Goal: Information Seeking & Learning: Learn about a topic

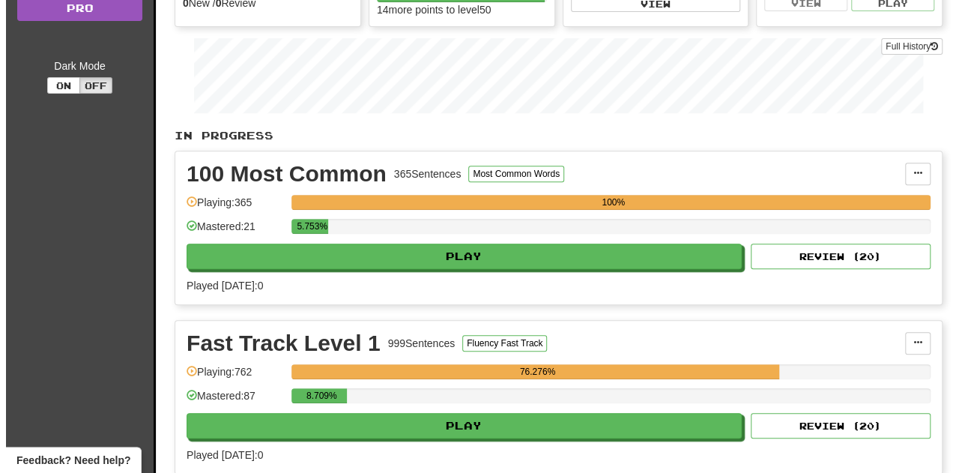
scroll to position [227, 0]
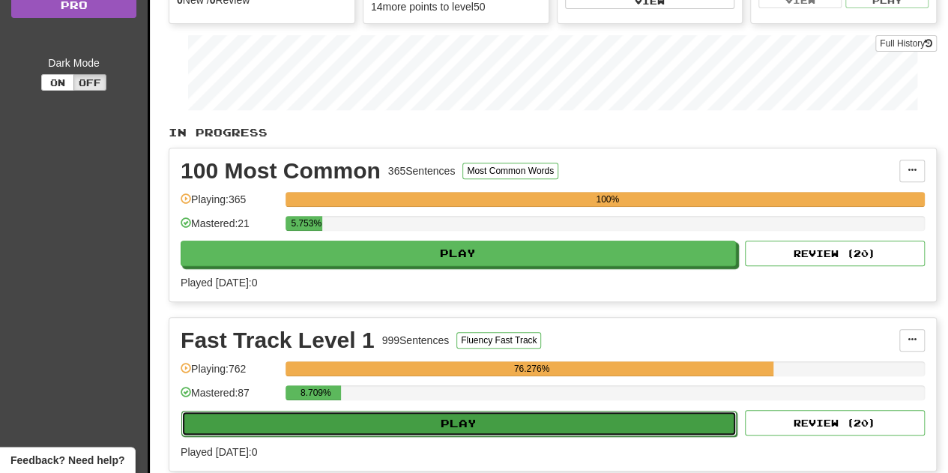
click at [508, 414] on button "Play" at bounding box center [458, 423] width 555 height 25
select select "**"
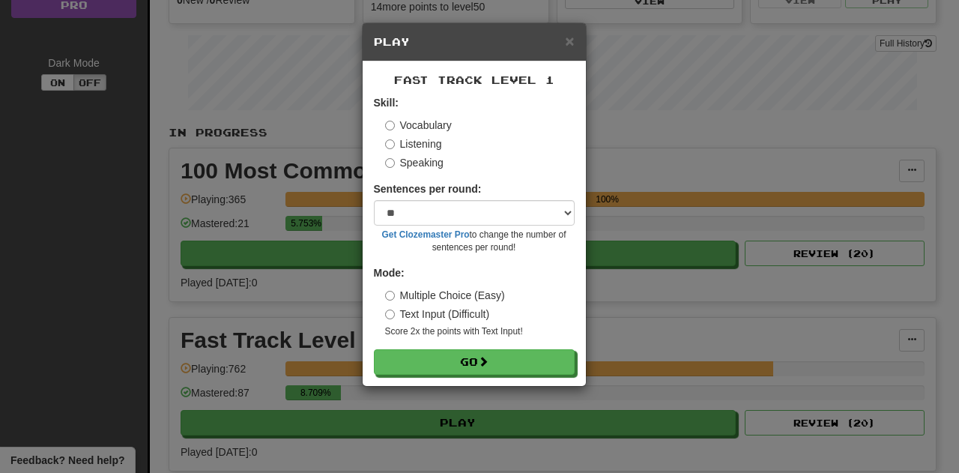
click at [433, 145] on label "Listening" at bounding box center [413, 143] width 57 height 15
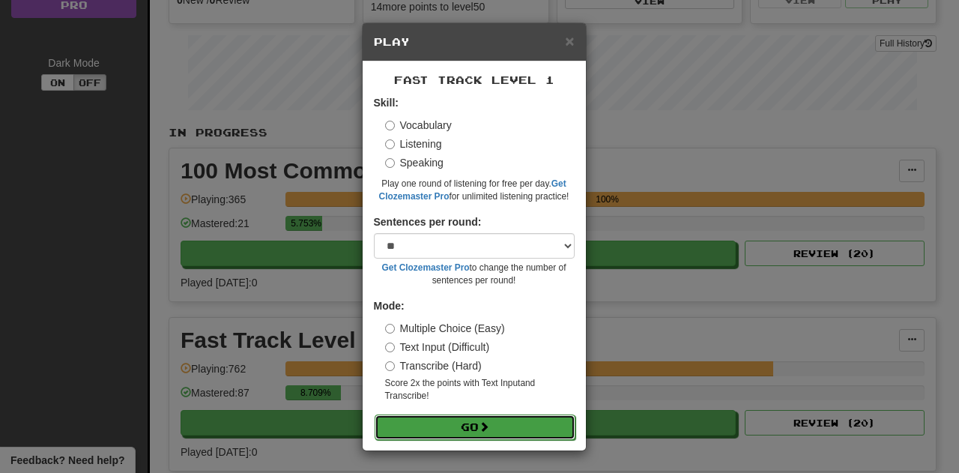
click at [486, 421] on span at bounding box center [484, 426] width 10 height 10
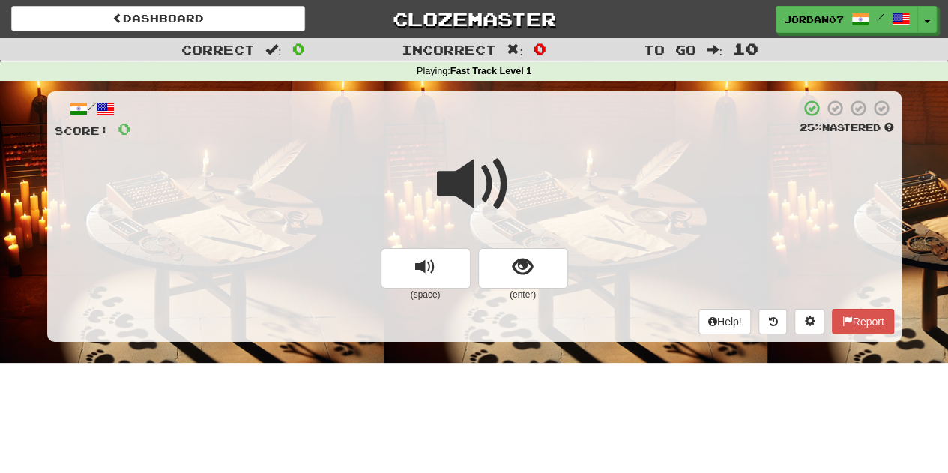
click at [476, 200] on span at bounding box center [474, 184] width 75 height 75
click at [480, 189] on span at bounding box center [474, 184] width 75 height 75
click at [539, 272] on button "show sentence" at bounding box center [523, 268] width 90 height 40
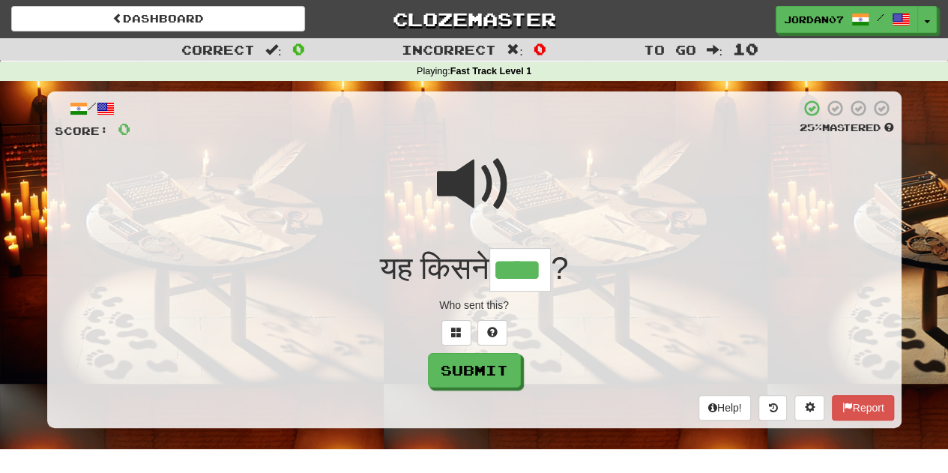
type input "****"
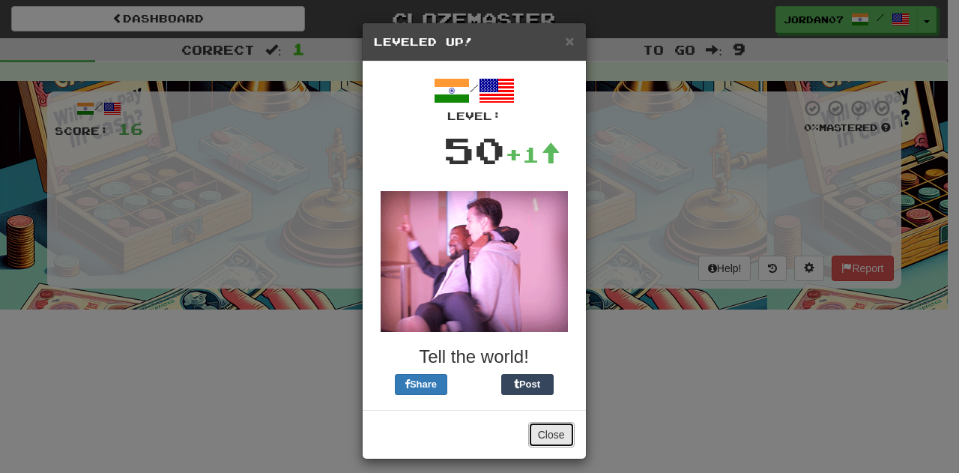
click at [544, 430] on button "Close" at bounding box center [551, 434] width 46 height 25
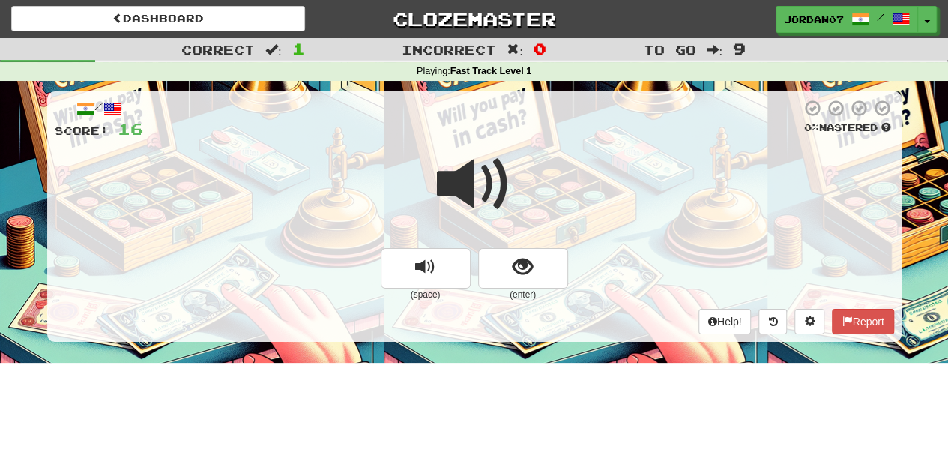
click at [479, 171] on span at bounding box center [474, 184] width 75 height 75
click at [477, 173] on span at bounding box center [474, 184] width 75 height 75
click at [531, 271] on span "show sentence" at bounding box center [523, 267] width 20 height 20
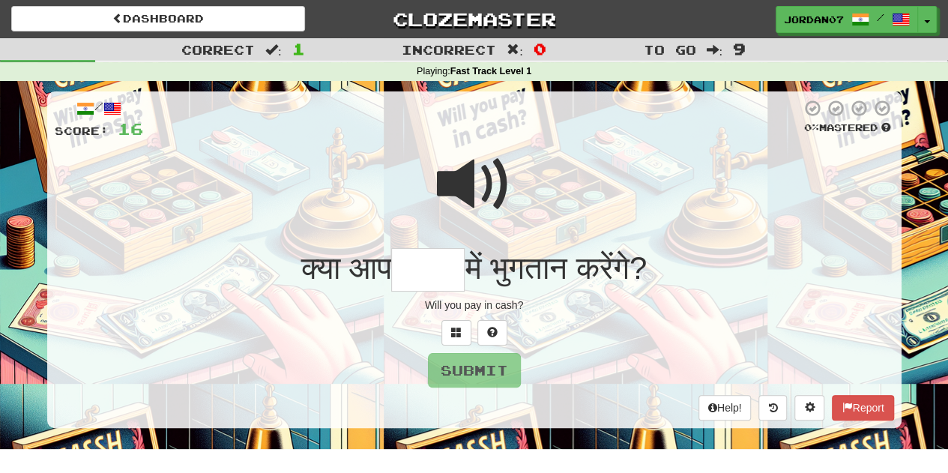
click at [602, 308] on div "Will you pay in cash?" at bounding box center [474, 304] width 839 height 15
click at [429, 268] on input "text" at bounding box center [427, 270] width 73 height 44
click at [450, 198] on span at bounding box center [474, 184] width 75 height 75
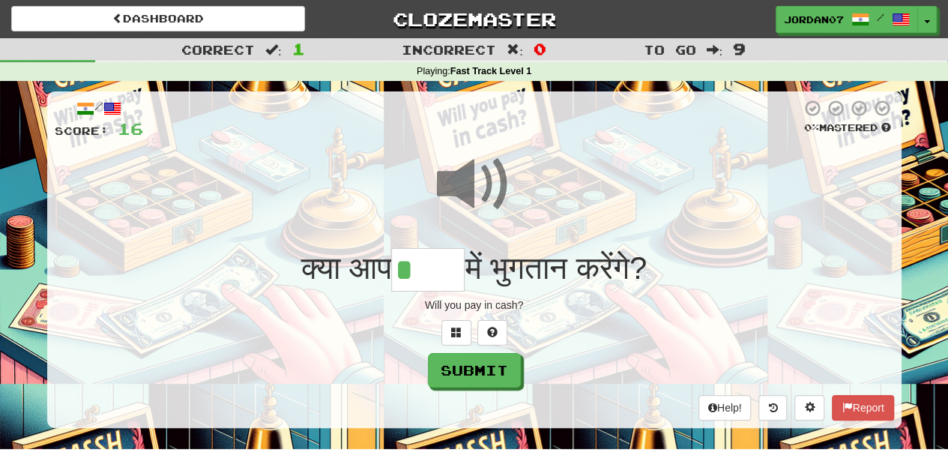
click at [433, 286] on input "*" at bounding box center [427, 270] width 73 height 44
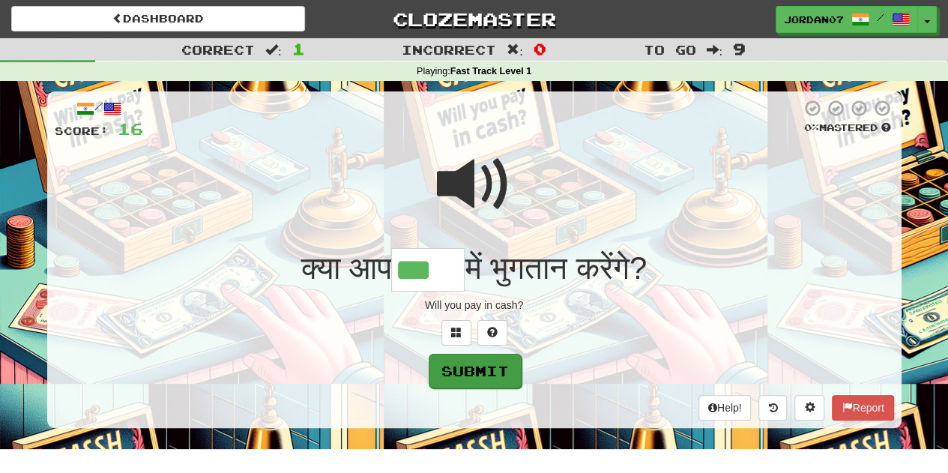
type input "***"
click at [481, 360] on button "Submit" at bounding box center [475, 371] width 93 height 34
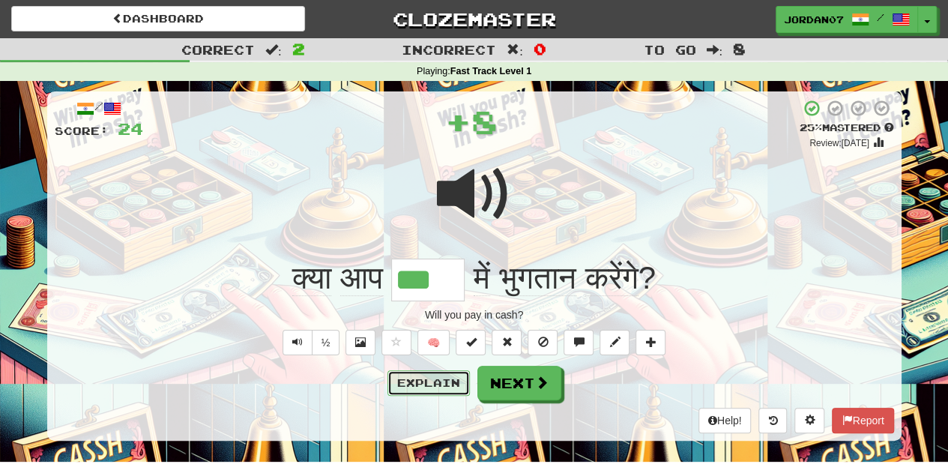
click at [432, 378] on button "Explain" at bounding box center [428, 382] width 82 height 25
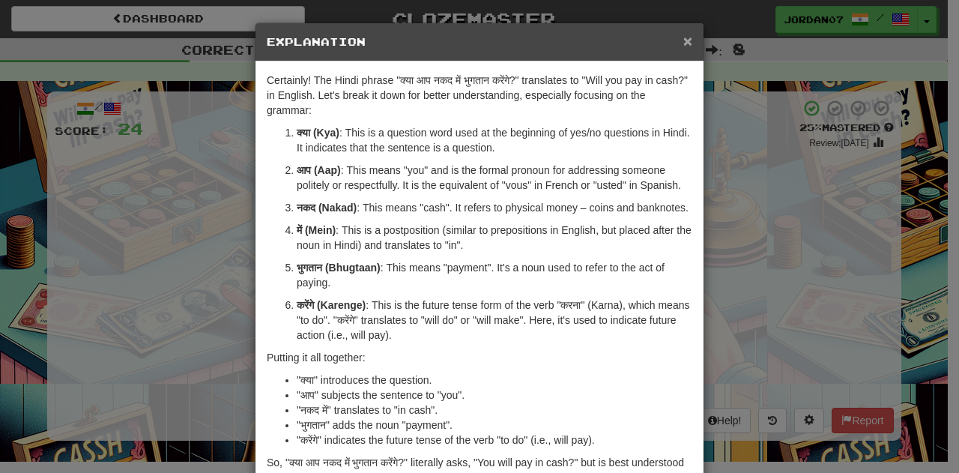
click at [683, 42] on span "×" at bounding box center [687, 40] width 9 height 17
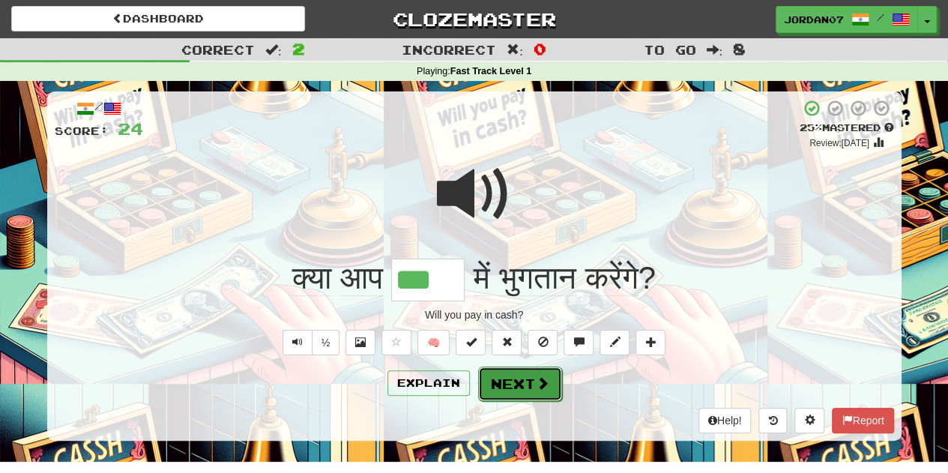
click at [519, 379] on button "Next" at bounding box center [520, 383] width 84 height 34
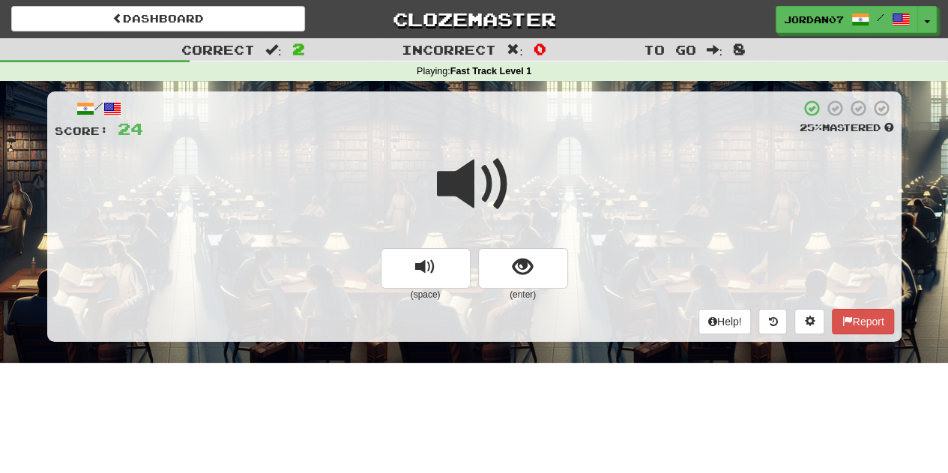
click at [484, 186] on span at bounding box center [474, 184] width 75 height 75
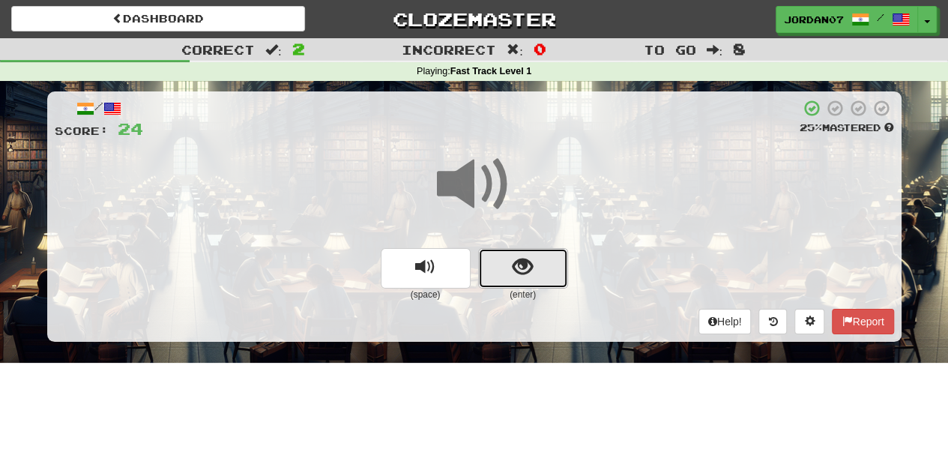
click at [513, 257] on span "show sentence" at bounding box center [523, 267] width 20 height 20
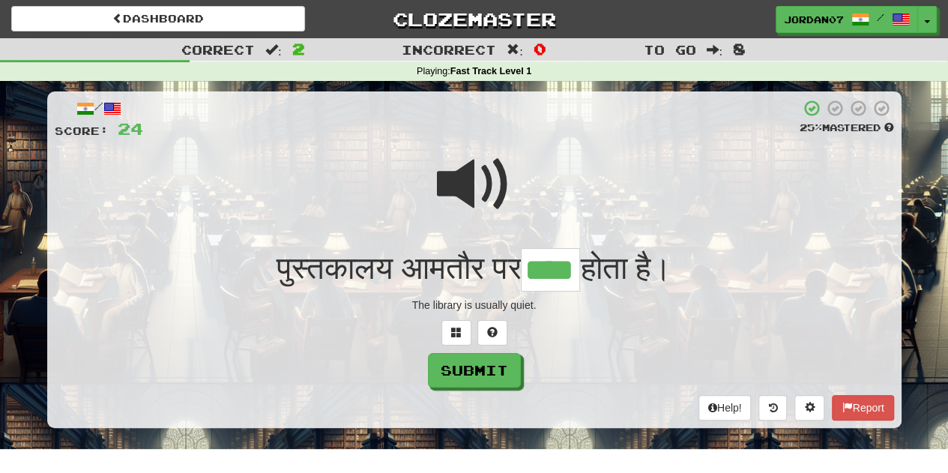
type input "****"
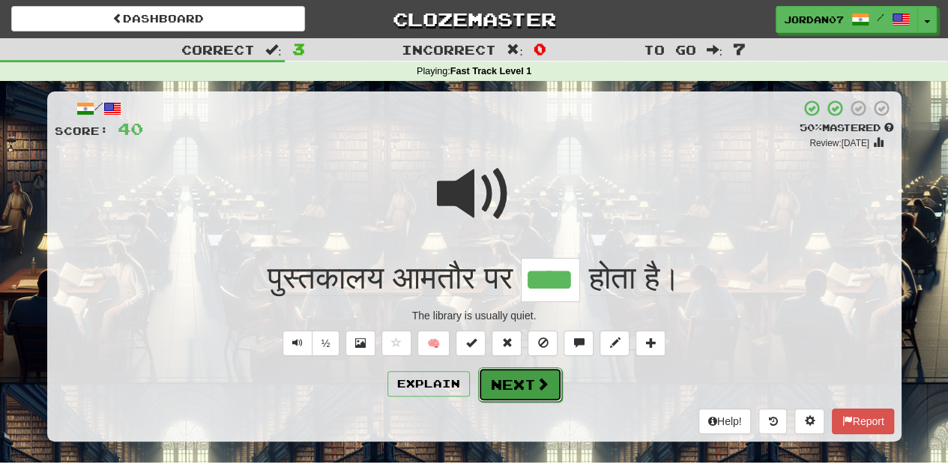
click at [522, 378] on button "Next" at bounding box center [520, 384] width 84 height 34
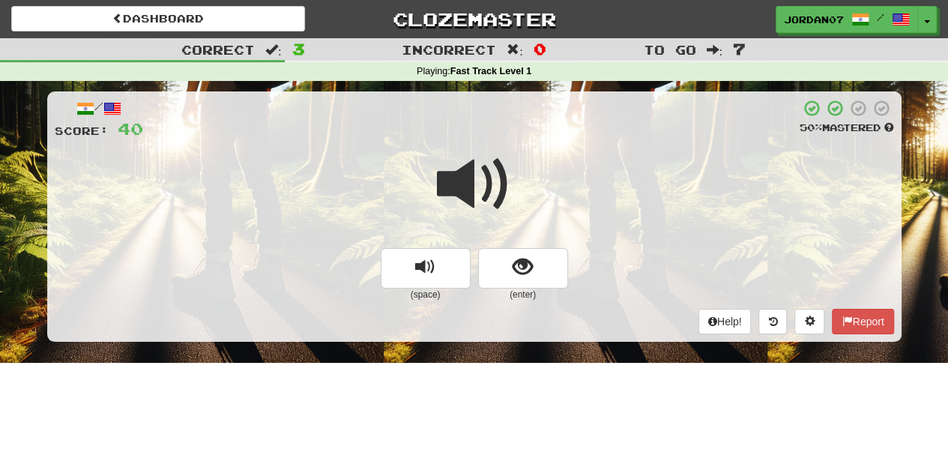
click at [476, 181] on span at bounding box center [474, 184] width 75 height 75
click at [524, 254] on button "show sentence" at bounding box center [523, 268] width 90 height 40
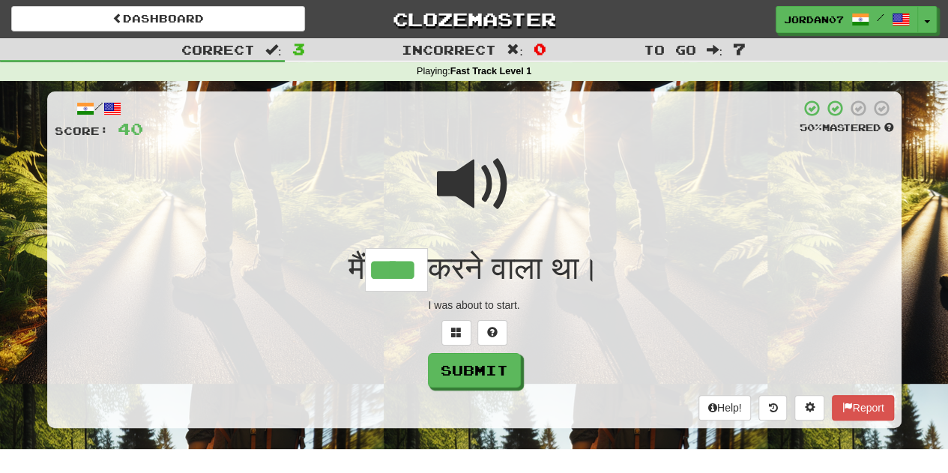
type input "****"
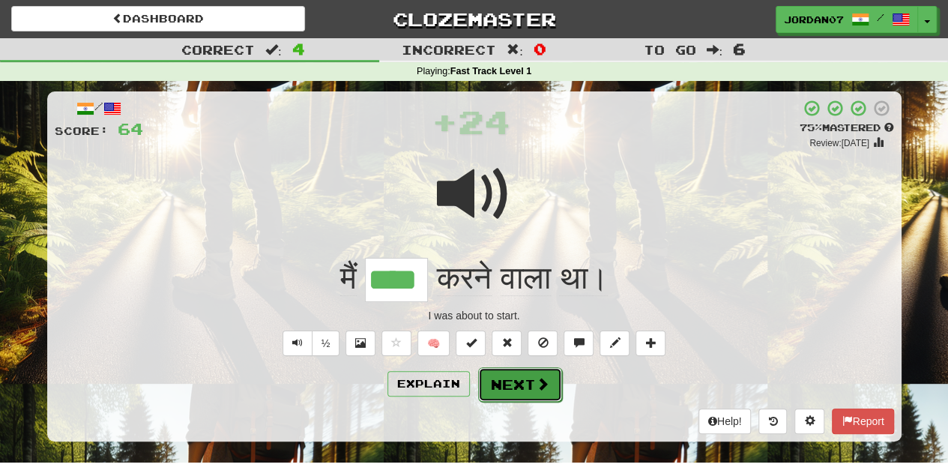
click at [533, 374] on button "Next" at bounding box center [520, 384] width 84 height 34
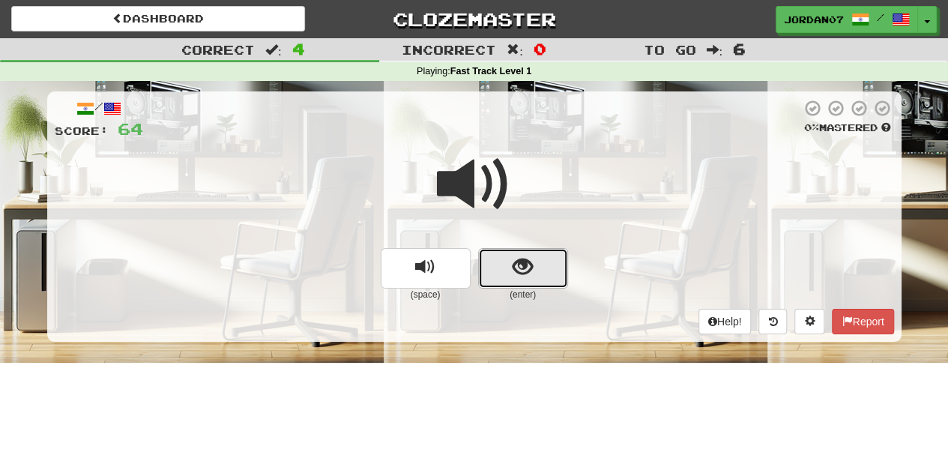
click at [503, 269] on button "show sentence" at bounding box center [523, 268] width 90 height 40
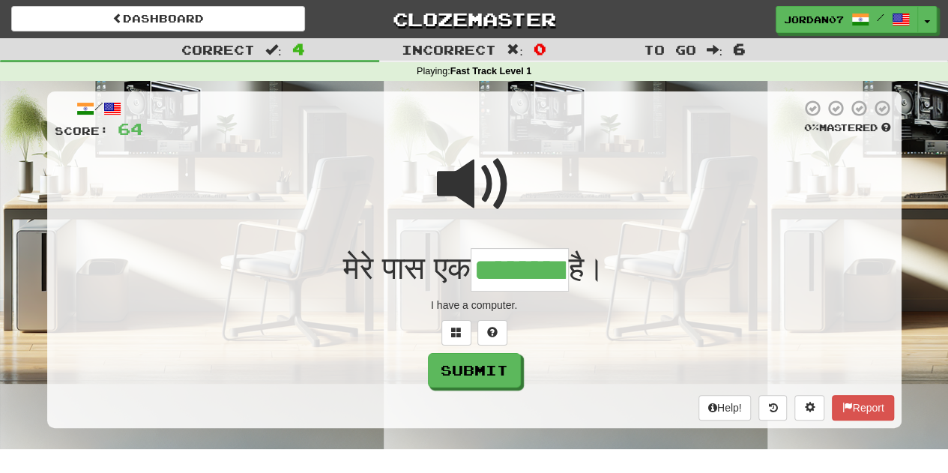
type input "********"
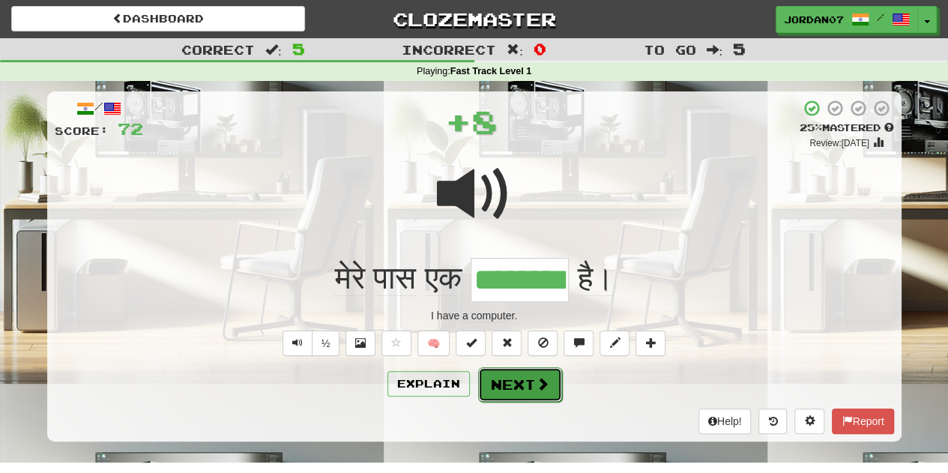
click at [538, 380] on span at bounding box center [542, 383] width 13 height 13
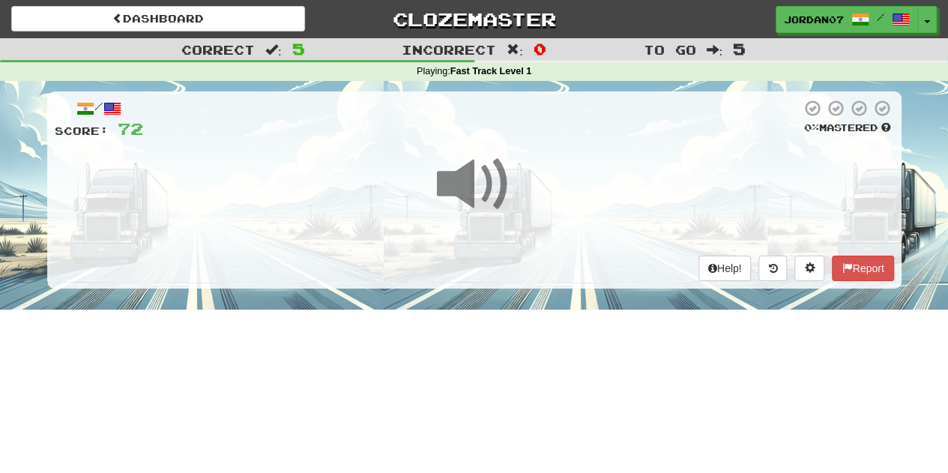
click at [522, 303] on div "/ Score: 72 0 % Mastered Help! Report" at bounding box center [474, 195] width 854 height 228
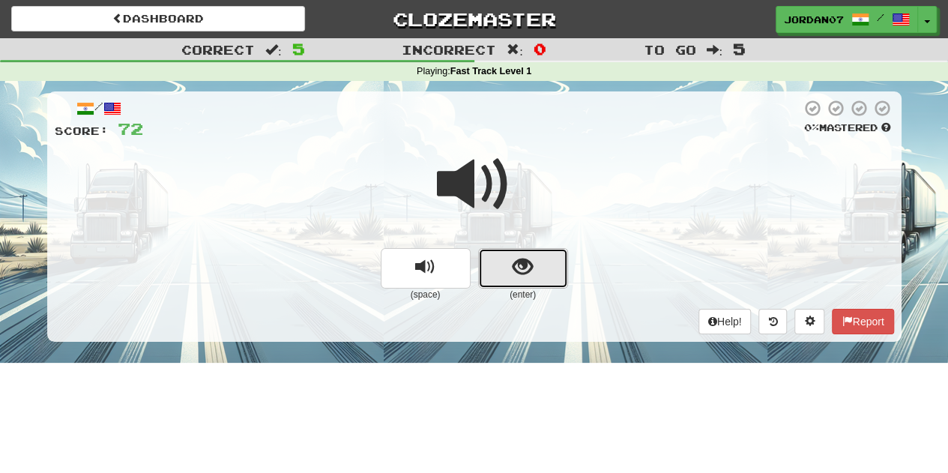
click at [535, 262] on button "show sentence" at bounding box center [523, 268] width 90 height 40
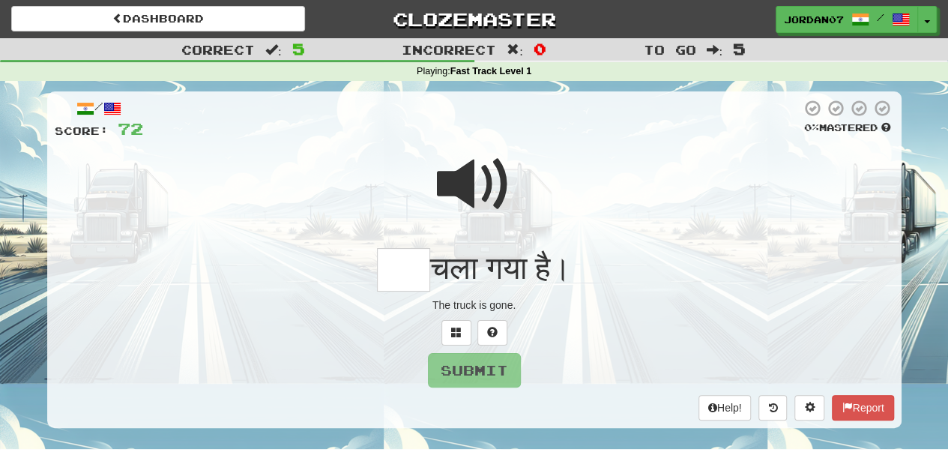
type input "*"
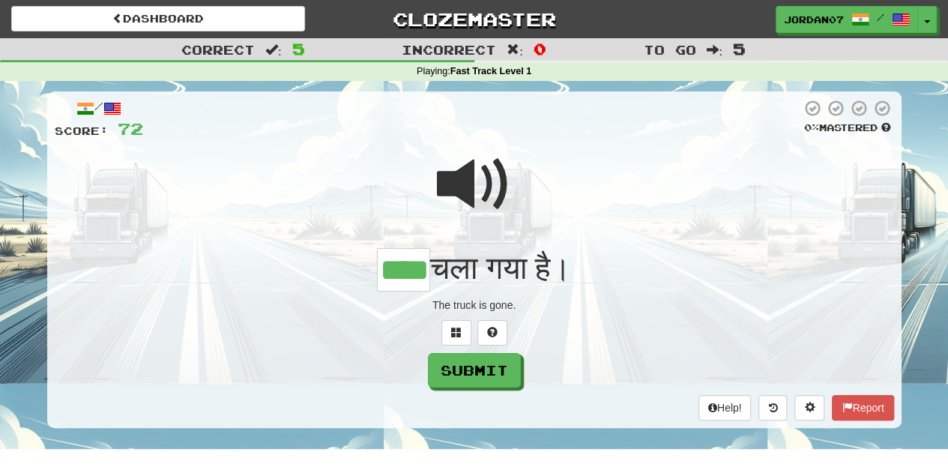
type input "****"
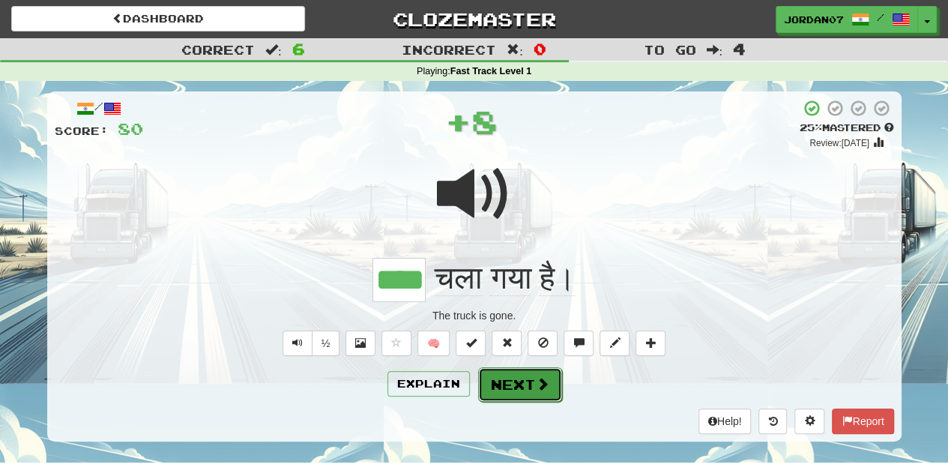
click at [514, 384] on button "Next" at bounding box center [520, 384] width 84 height 34
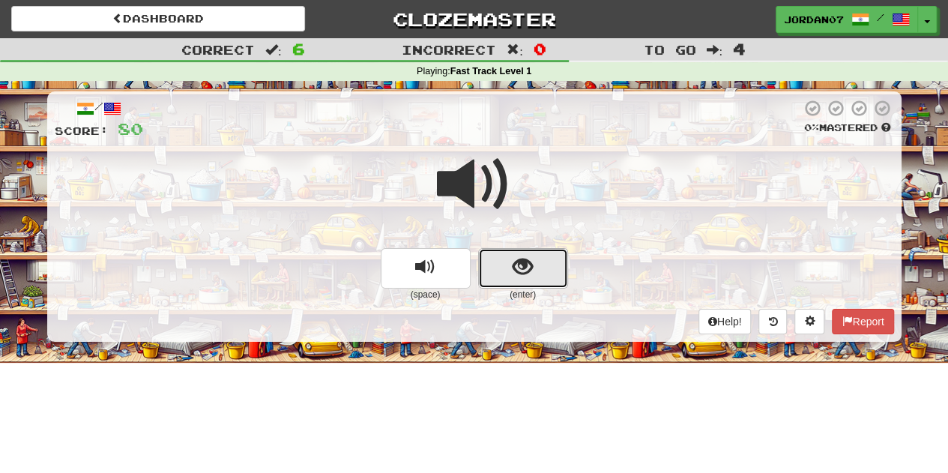
click at [528, 266] on span "show sentence" at bounding box center [523, 267] width 20 height 20
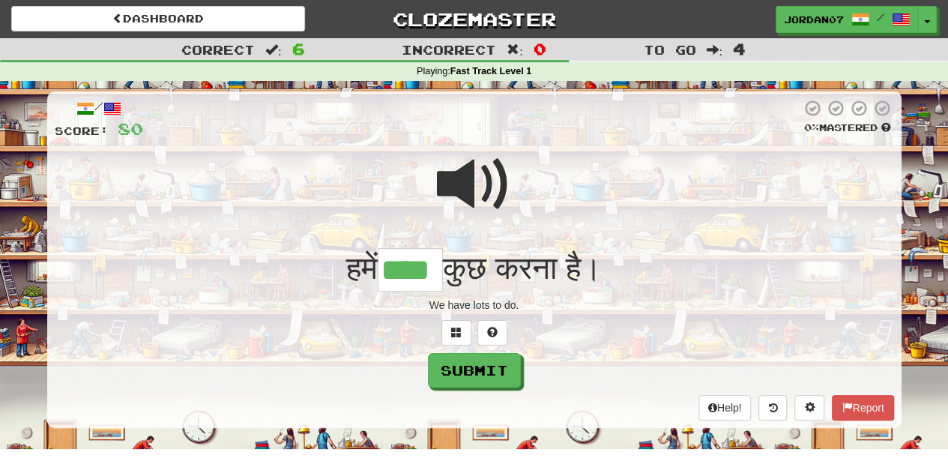
type input "****"
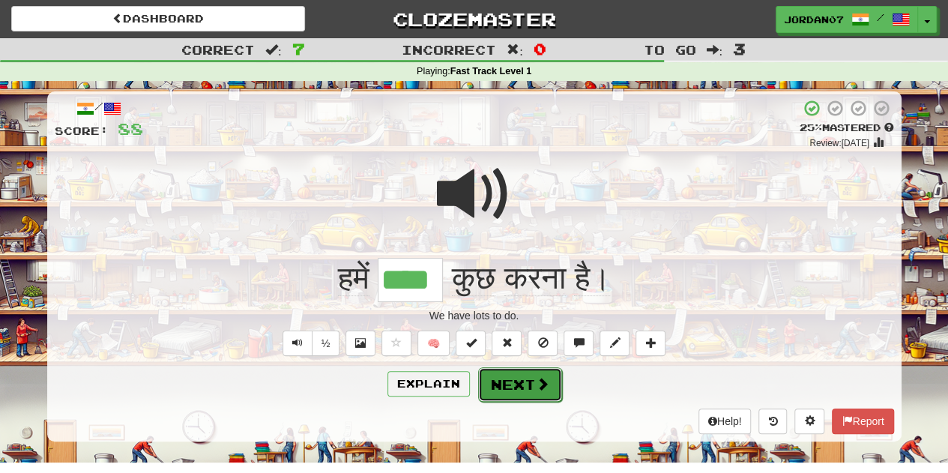
click at [531, 381] on button "Next" at bounding box center [520, 384] width 84 height 34
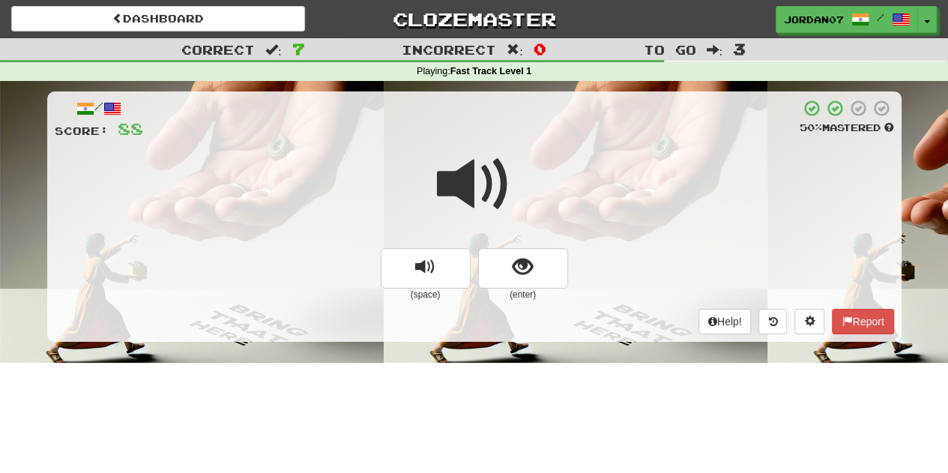
click at [471, 199] on span at bounding box center [474, 184] width 75 height 75
click at [516, 271] on span "show sentence" at bounding box center [523, 267] width 20 height 20
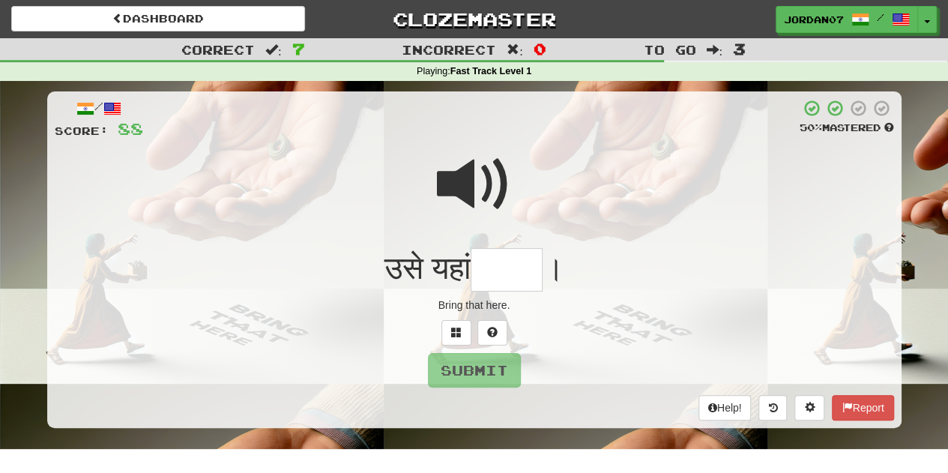
type input "*"
type input "***"
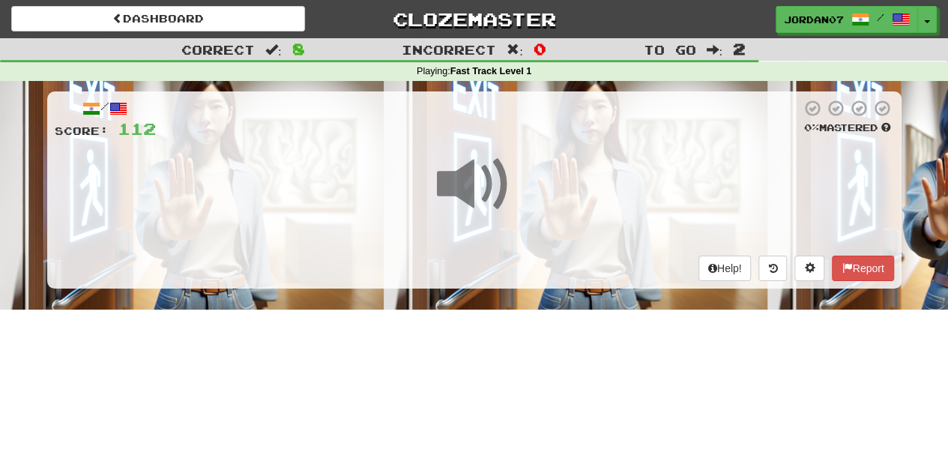
click at [453, 196] on span at bounding box center [474, 184] width 75 height 75
click at [470, 191] on span at bounding box center [474, 184] width 75 height 75
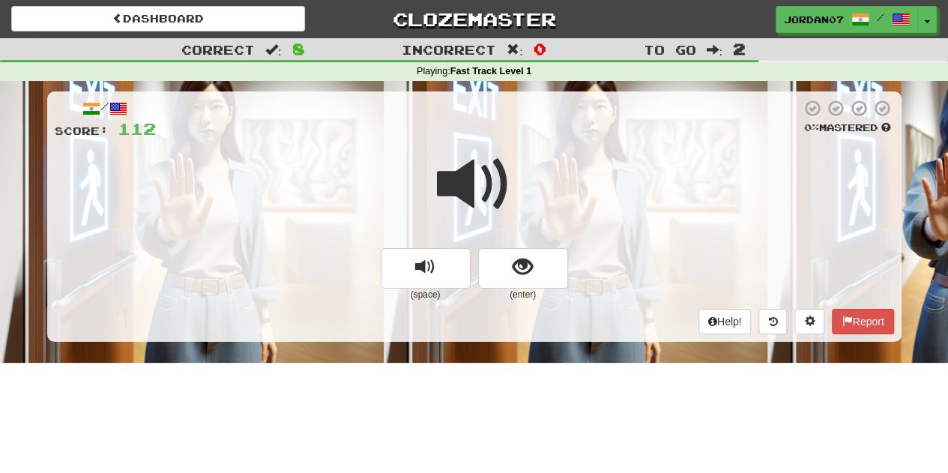
click at [480, 189] on span at bounding box center [474, 184] width 75 height 75
click at [526, 275] on span "show sentence" at bounding box center [523, 267] width 20 height 20
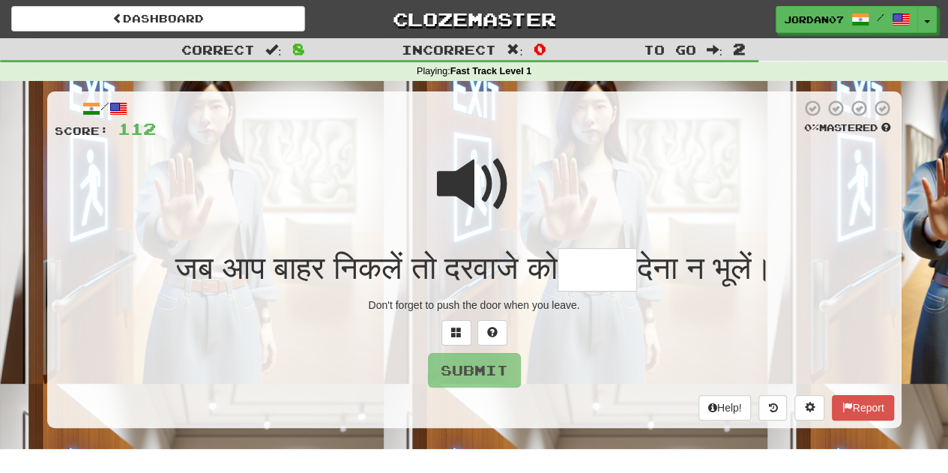
click at [476, 175] on span at bounding box center [474, 184] width 75 height 75
click at [610, 258] on input "text" at bounding box center [597, 270] width 79 height 44
type input "*"
click at [468, 173] on span at bounding box center [474, 184] width 75 height 75
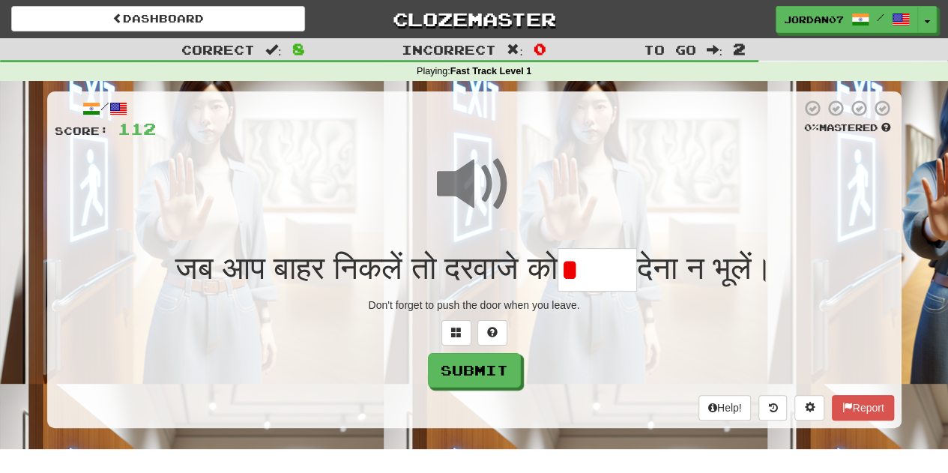
click at [618, 279] on input "*" at bounding box center [597, 270] width 79 height 44
type input "*****"
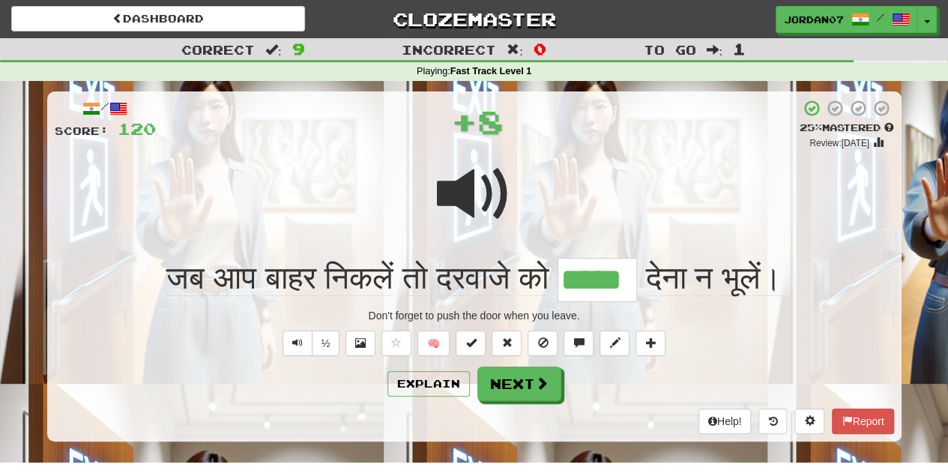
click at [436, 395] on div "Explain Next" at bounding box center [474, 383] width 839 height 34
click at [421, 387] on button "Explain" at bounding box center [428, 383] width 82 height 25
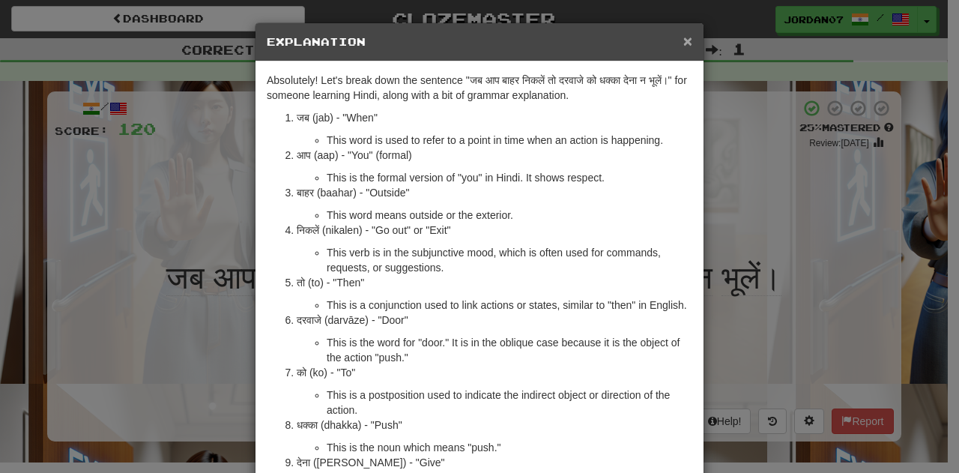
click at [683, 43] on span "×" at bounding box center [687, 40] width 9 height 17
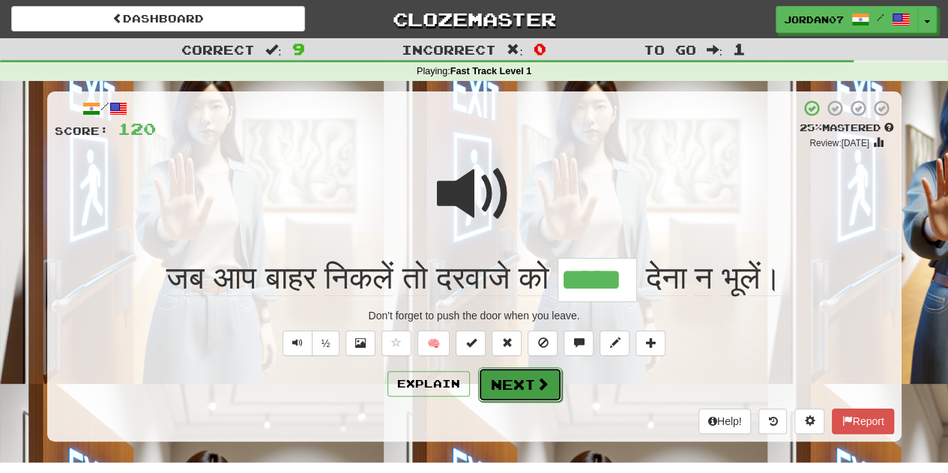
click at [519, 392] on button "Next" at bounding box center [520, 384] width 84 height 34
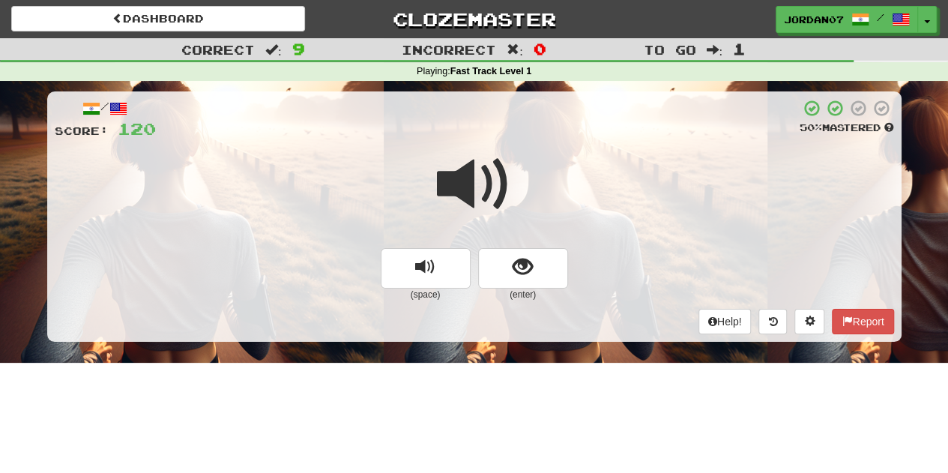
click at [483, 193] on span at bounding box center [474, 184] width 75 height 75
click at [514, 262] on span "show sentence" at bounding box center [523, 267] width 20 height 20
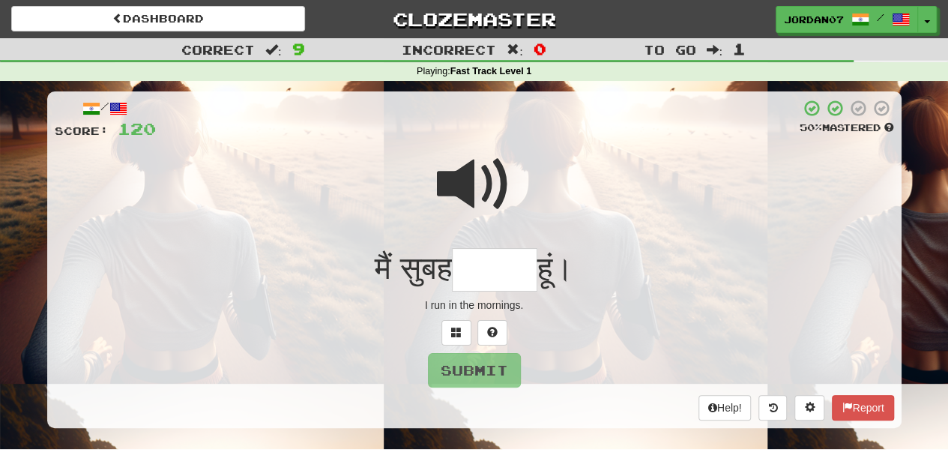
type input "*"
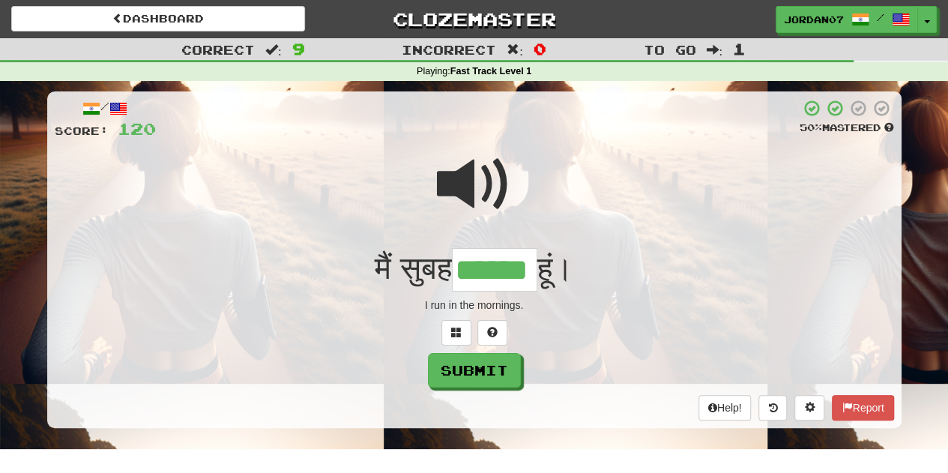
type input "******"
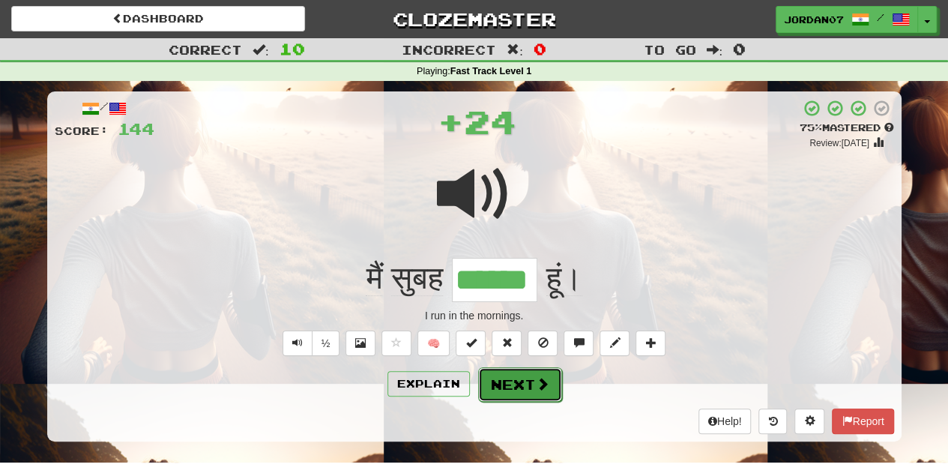
click at [527, 380] on button "Next" at bounding box center [520, 384] width 84 height 34
